Goal: Communication & Community: Answer question/provide support

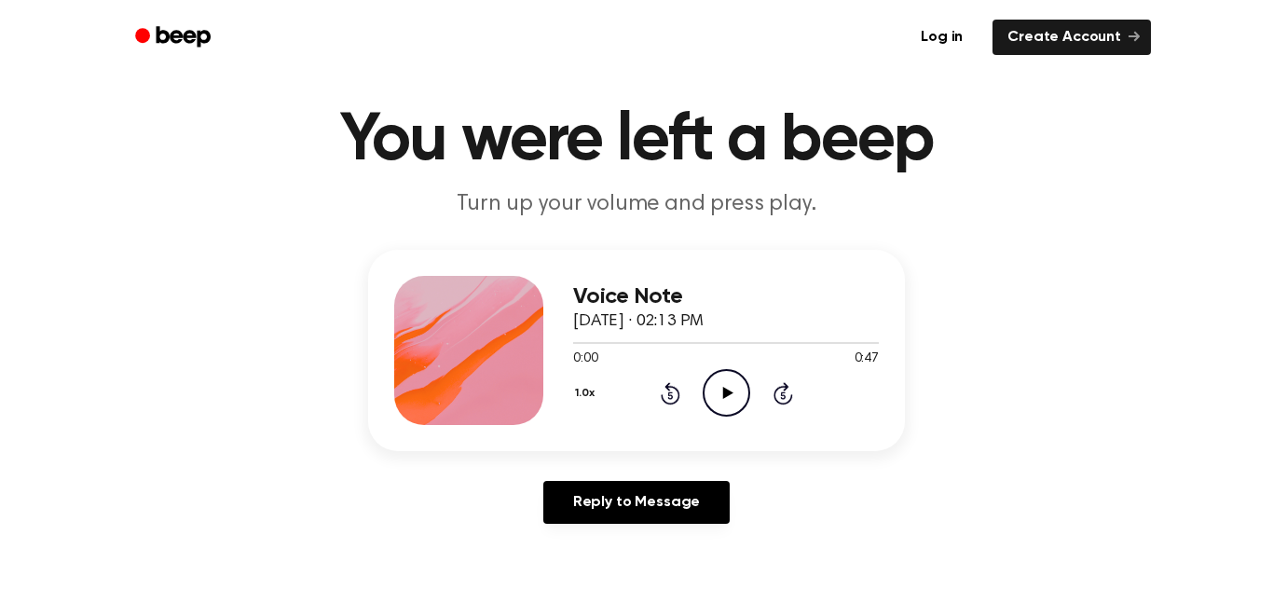
scroll to position [43, 0]
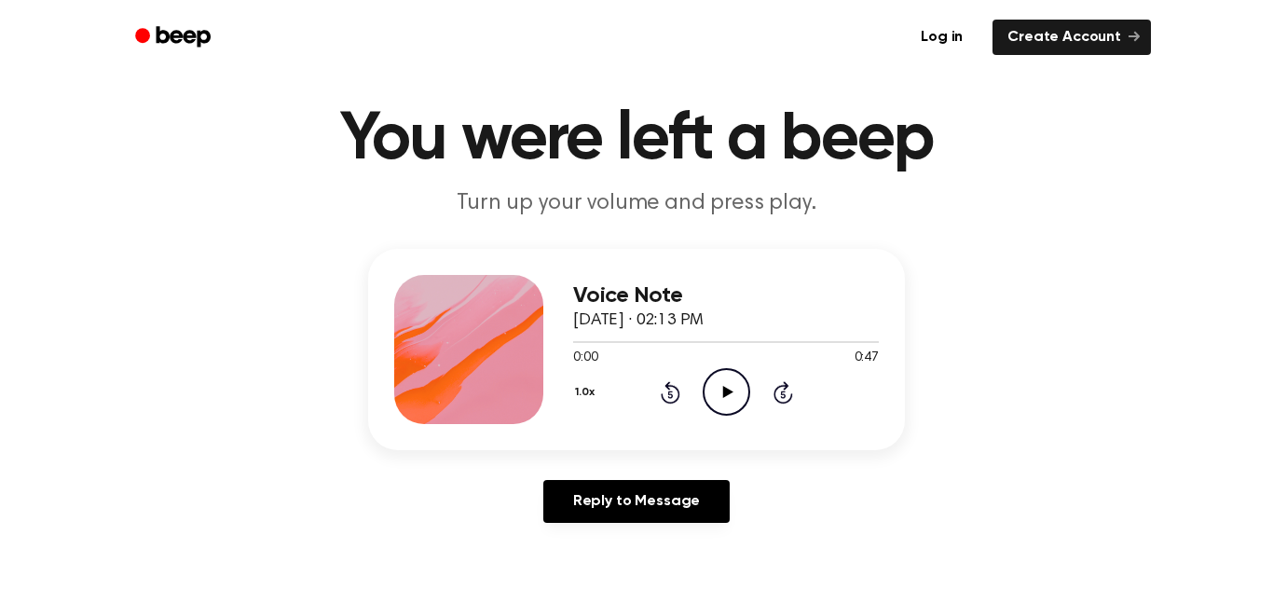
click at [717, 383] on icon "Play Audio" at bounding box center [726, 392] width 48 height 48
click at [715, 382] on icon "Pause Audio" at bounding box center [726, 392] width 48 height 48
click at [716, 382] on icon "Play Audio" at bounding box center [726, 392] width 48 height 48
click at [716, 382] on icon "Pause Audio" at bounding box center [726, 392] width 48 height 48
click at [716, 382] on icon "Play Audio" at bounding box center [726, 392] width 48 height 48
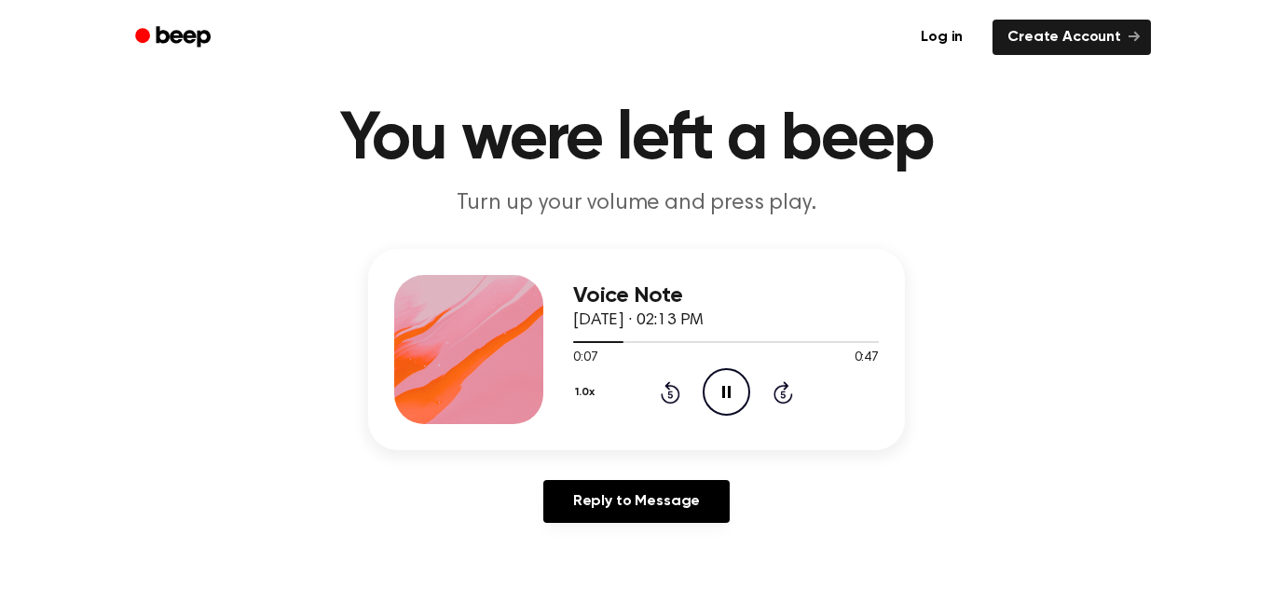
click at [716, 382] on icon "Pause Audio" at bounding box center [726, 392] width 48 height 48
click at [728, 398] on icon "Play Audio" at bounding box center [726, 392] width 48 height 48
click at [600, 343] on div at bounding box center [602, 342] width 59 height 2
click at [576, 395] on button "1.0x" at bounding box center [587, 392] width 28 height 32
click at [598, 459] on div "0.8x" at bounding box center [609, 470] width 72 height 34
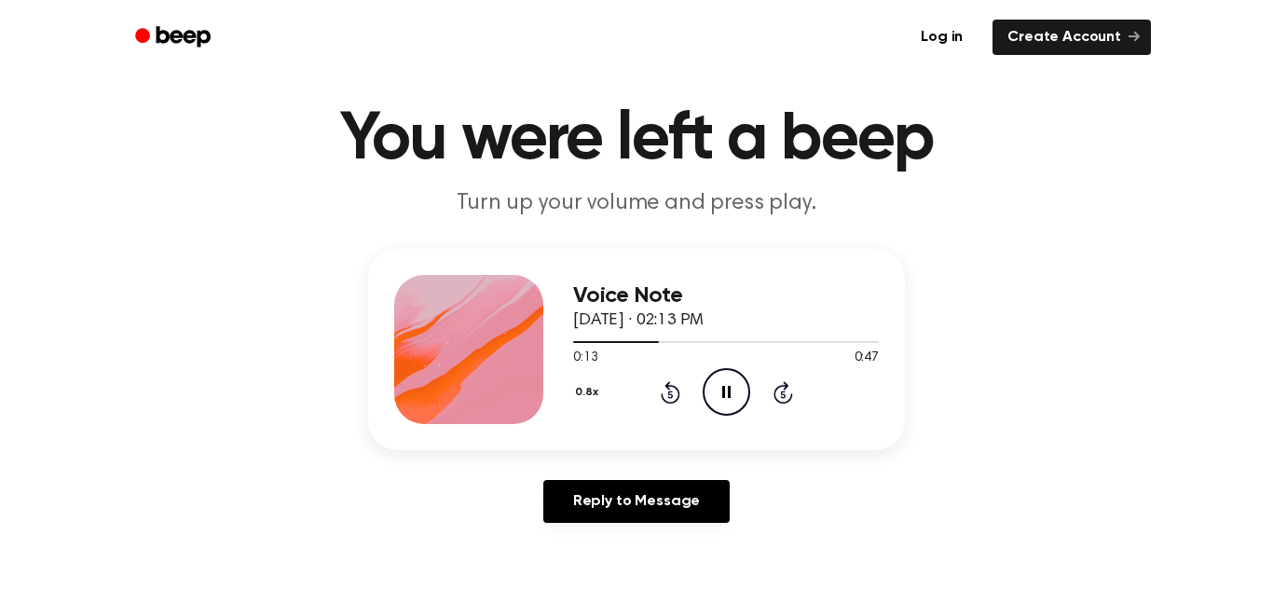
click at [603, 377] on div "0.8x Rewind 5 seconds Pause Audio Skip 5 seconds" at bounding box center [726, 392] width 306 height 48
click at [597, 406] on button "0.8x" at bounding box center [589, 392] width 32 height 32
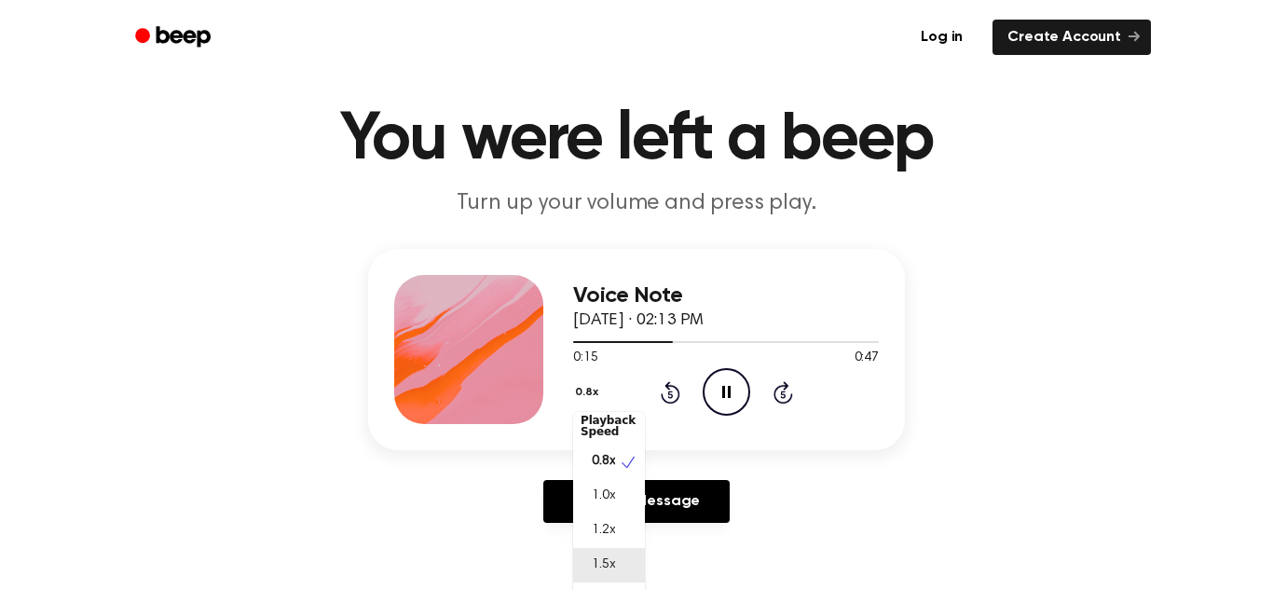
click at [622, 569] on div "1.5x" at bounding box center [609, 565] width 72 height 34
click at [579, 397] on button "1.5x" at bounding box center [586, 392] width 27 height 32
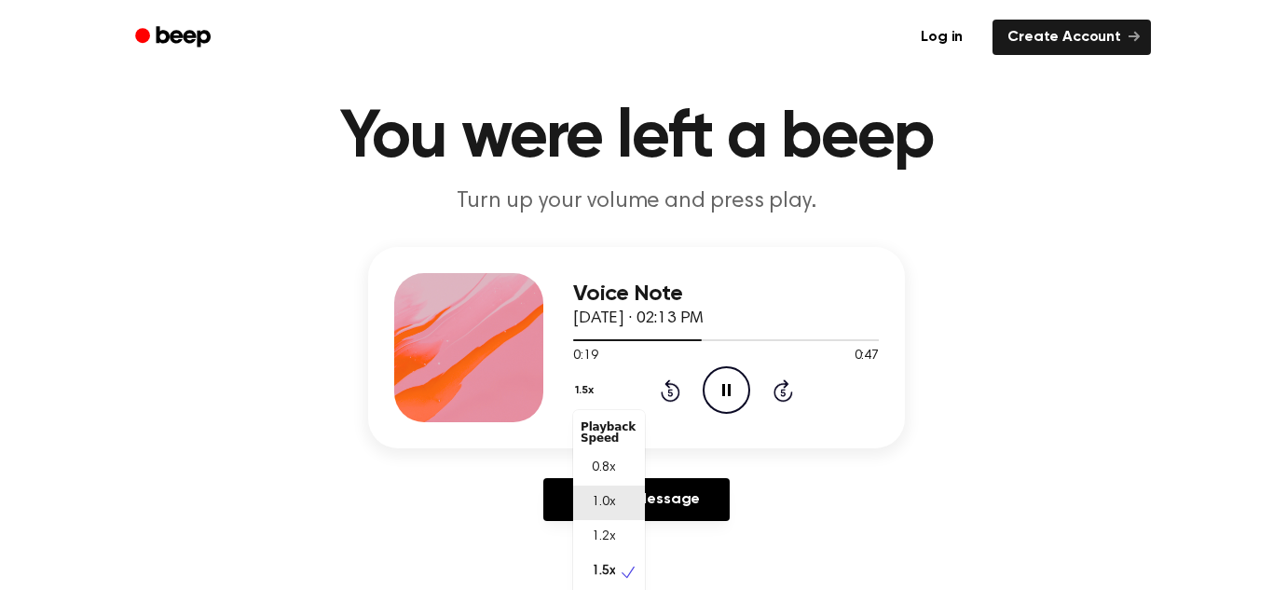
click at [617, 495] on div "1.0x" at bounding box center [609, 502] width 72 height 34
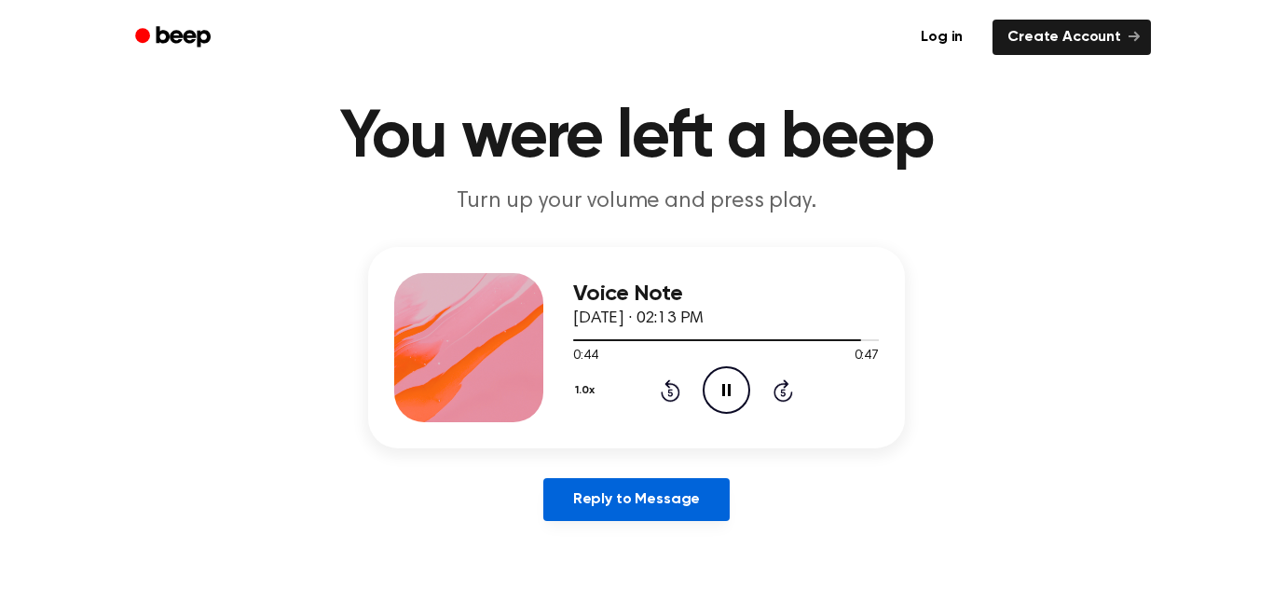
click at [695, 496] on link "Reply to Message" at bounding box center [636, 499] width 186 height 43
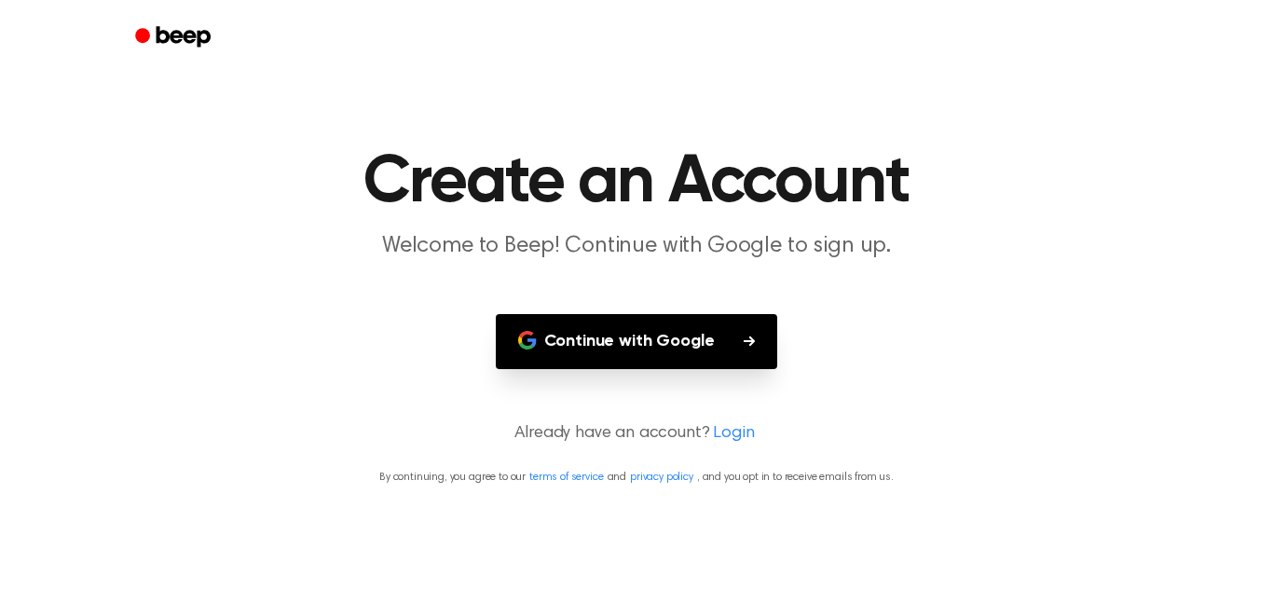
click at [595, 356] on button "Continue with Google" at bounding box center [637, 341] width 282 height 55
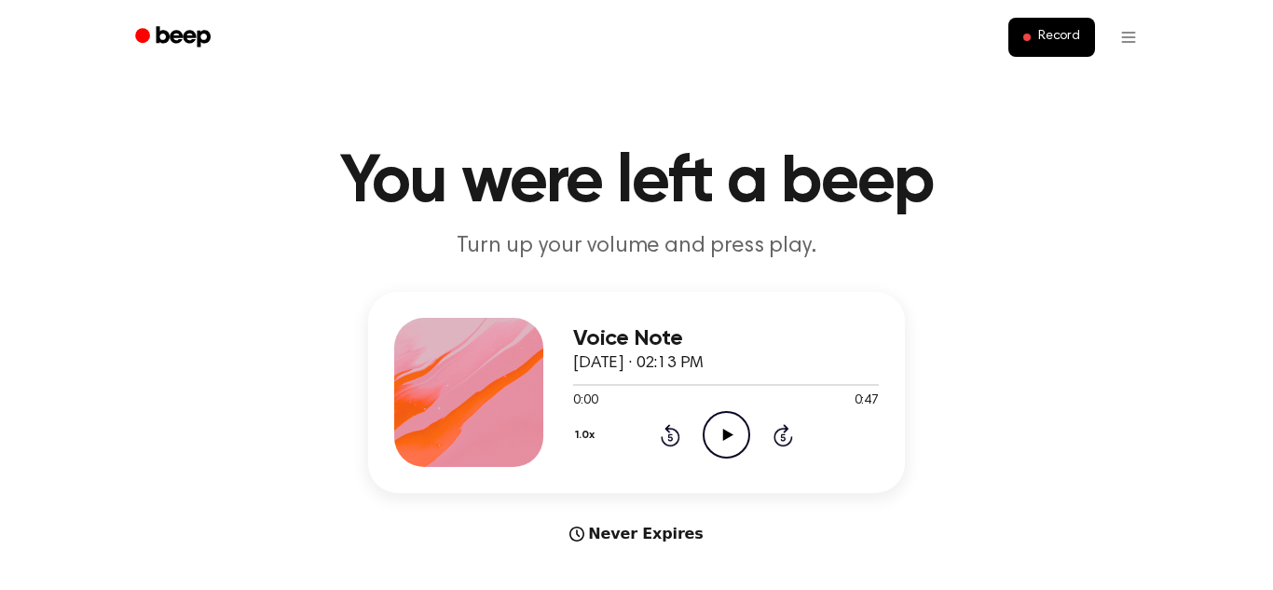
click at [734, 420] on icon "Play Audio" at bounding box center [726, 435] width 48 height 48
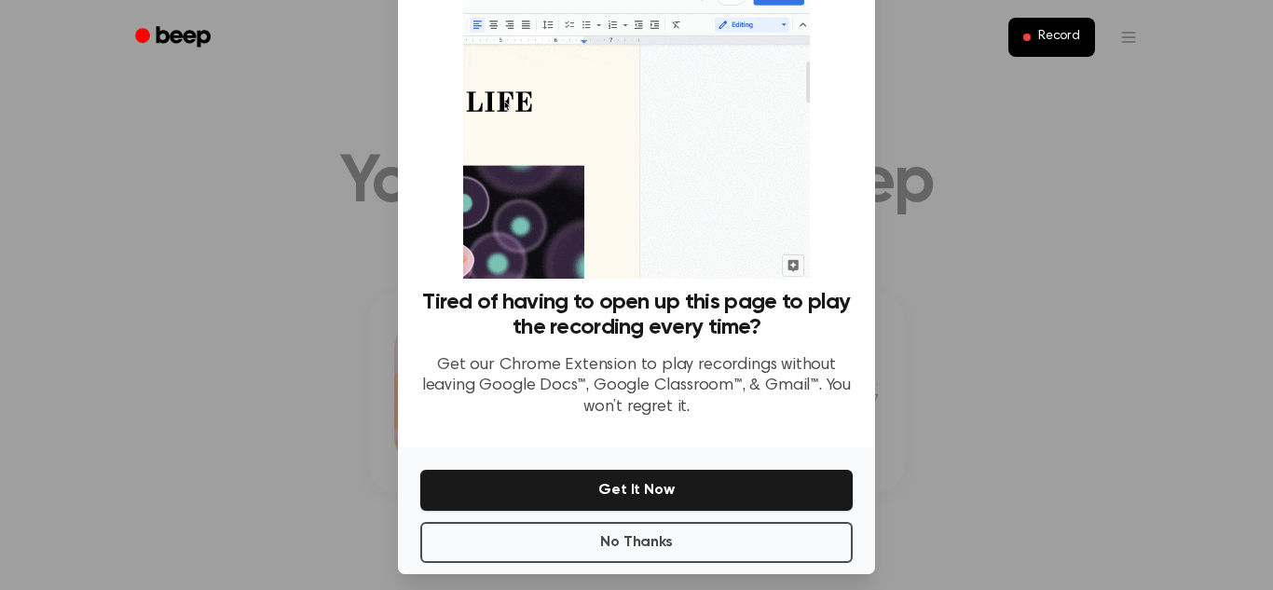
scroll to position [89, 0]
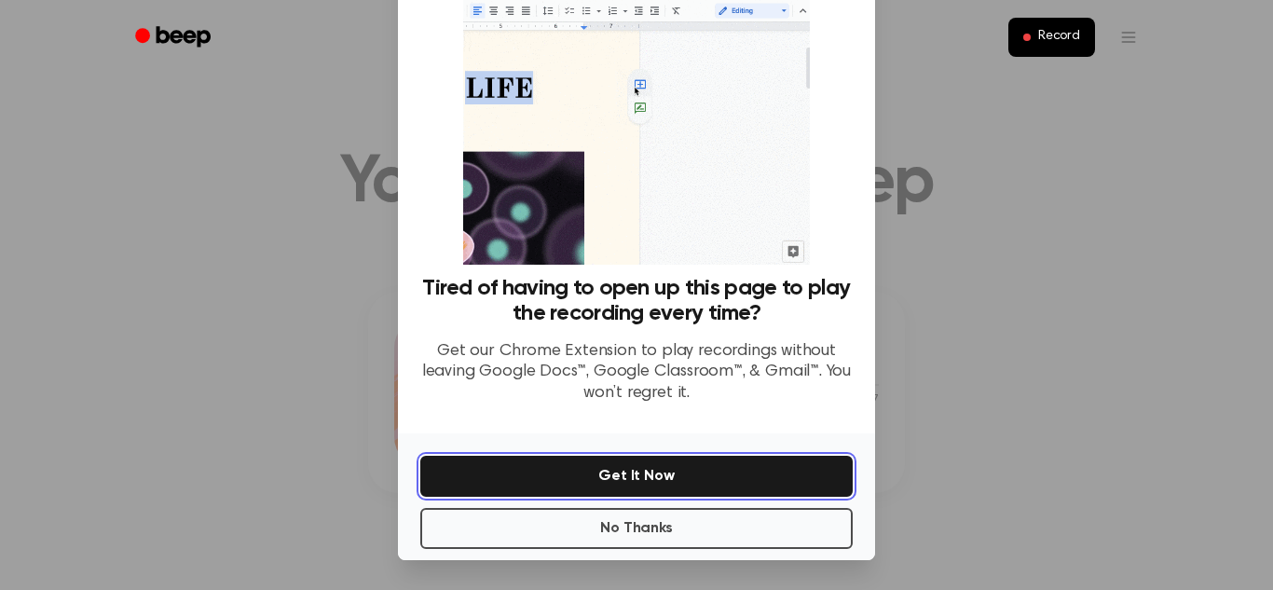
click at [709, 462] on button "Get It Now" at bounding box center [636, 476] width 432 height 41
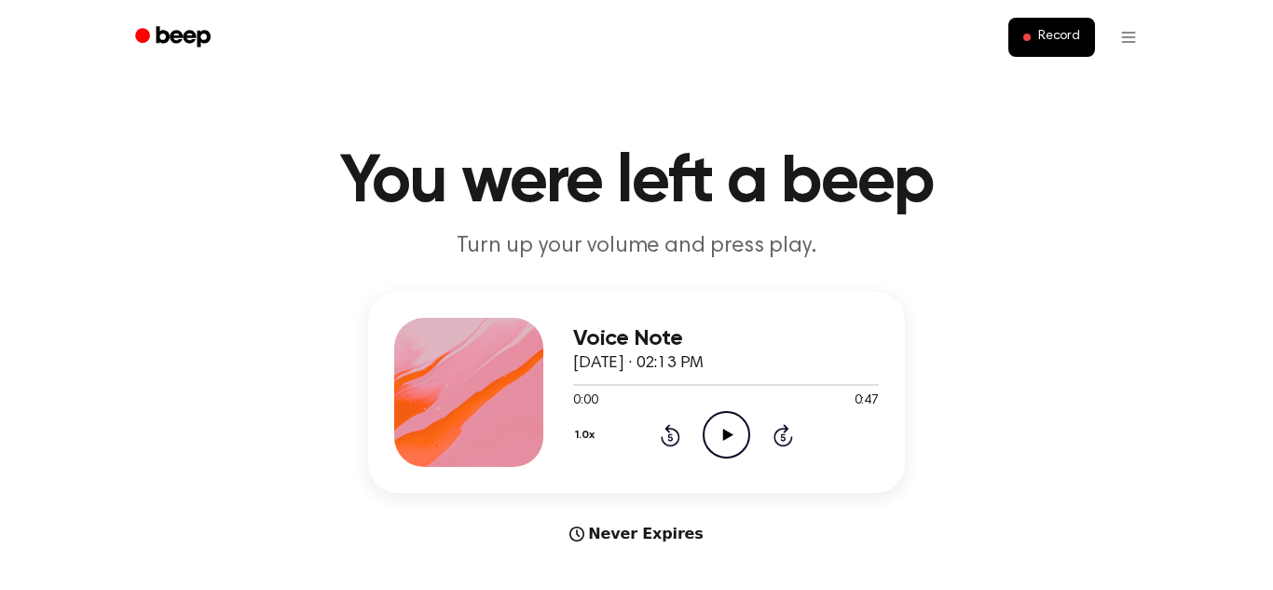
click at [716, 453] on icon "Play Audio" at bounding box center [726, 435] width 48 height 48
click at [717, 448] on icon "Pause Audio" at bounding box center [726, 435] width 48 height 48
click at [717, 448] on icon "Play Audio" at bounding box center [726, 435] width 48 height 48
click at [711, 443] on icon "Pause Audio" at bounding box center [726, 435] width 48 height 48
